Goal: Communication & Community: Answer question/provide support

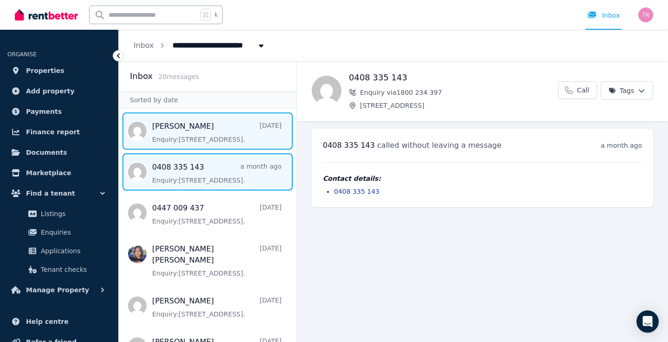
click at [218, 139] on span "Message list" at bounding box center [208, 130] width 178 height 37
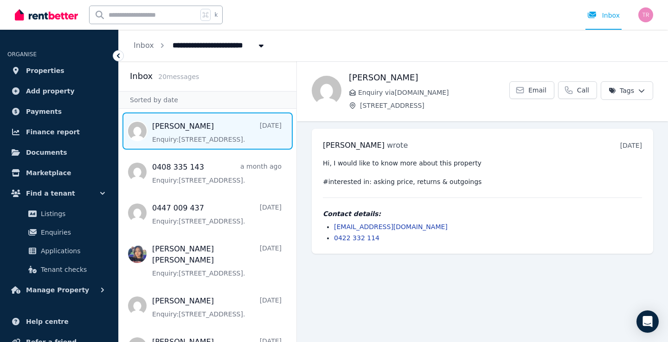
click at [198, 132] on span "Message list" at bounding box center [208, 130] width 178 height 37
